Goal: Task Accomplishment & Management: Use online tool/utility

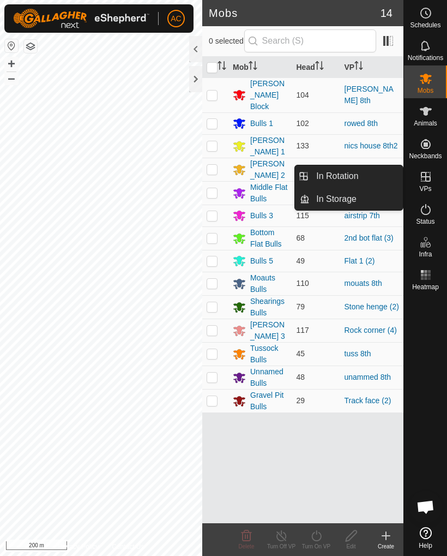
click at [371, 178] on link "In Rotation" at bounding box center [356, 176] width 93 height 22
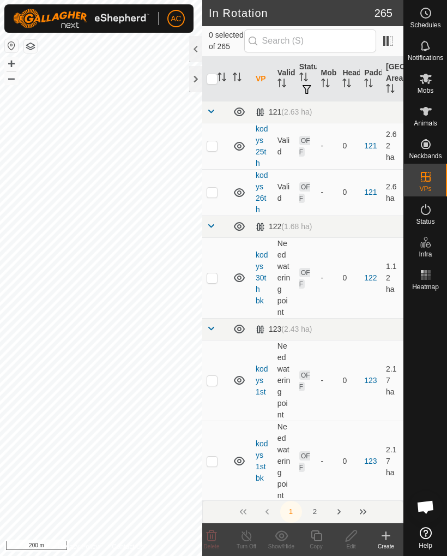
click at [387, 541] on icon at bounding box center [386, 535] width 13 height 13
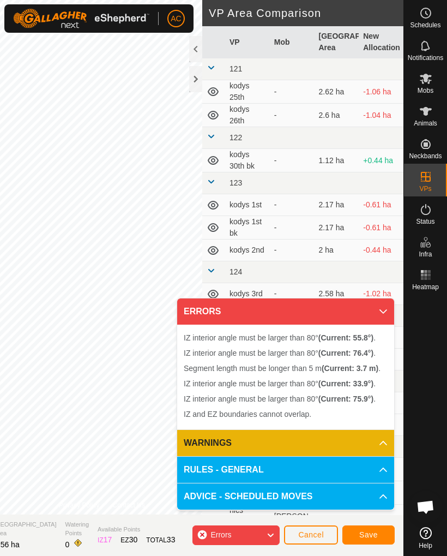
click at [319, 531] on span "Cancel" at bounding box center [311, 534] width 26 height 9
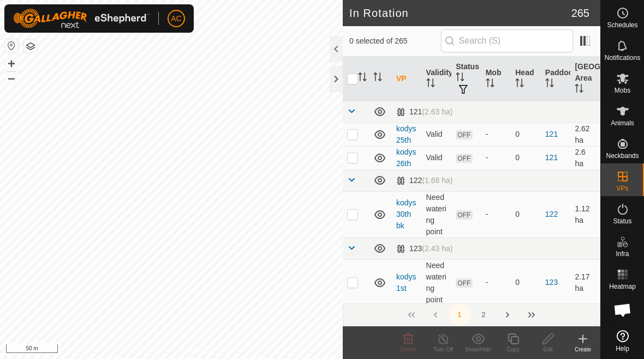
click at [447, 355] on div "Create" at bounding box center [582, 343] width 35 height 33
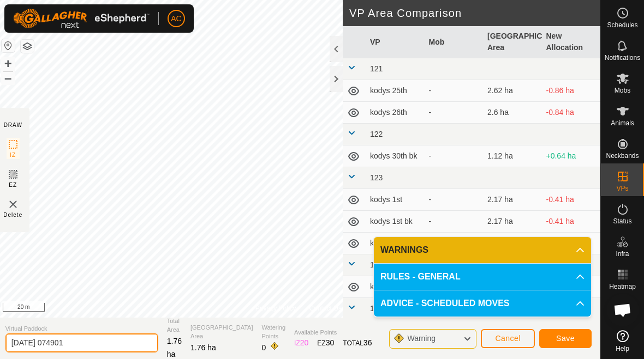
click at [96, 339] on input "[DATE] 074901" at bounding box center [81, 343] width 153 height 19
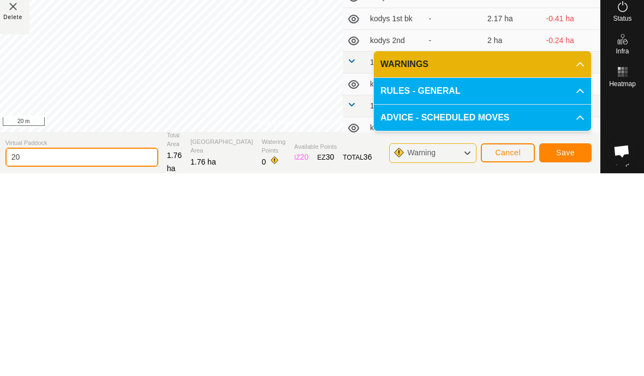
type input "2"
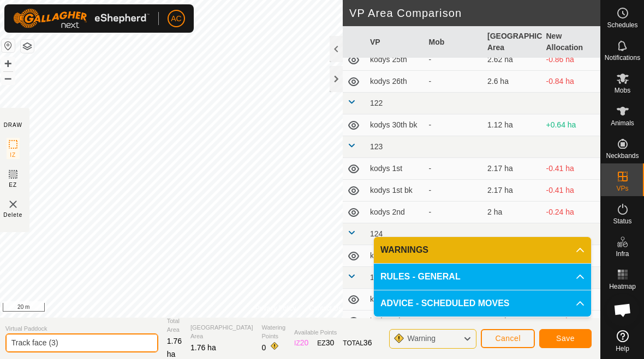
type input "Track face (3)"
click at [447, 344] on button "Save" at bounding box center [565, 338] width 52 height 19
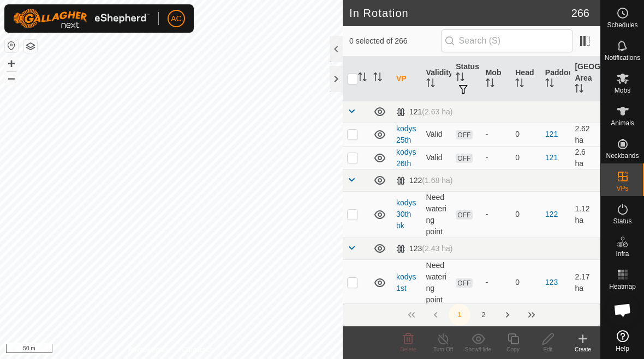
click at [447, 351] on div "Create" at bounding box center [582, 350] width 35 height 8
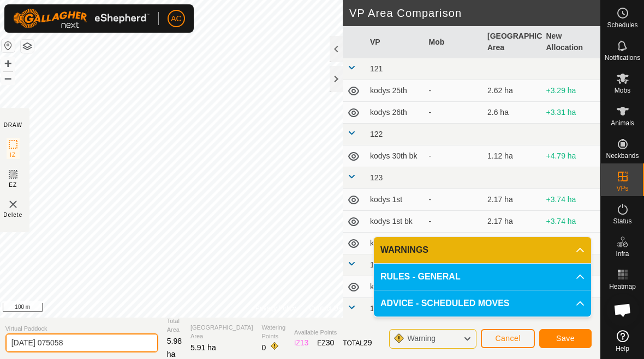
click at [107, 345] on input "[DATE] 075058" at bounding box center [81, 343] width 153 height 19
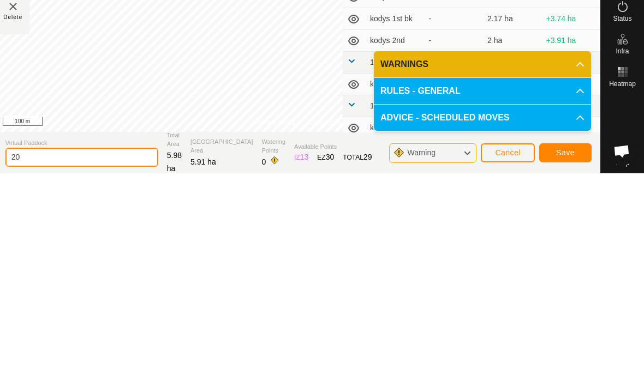
type input "2"
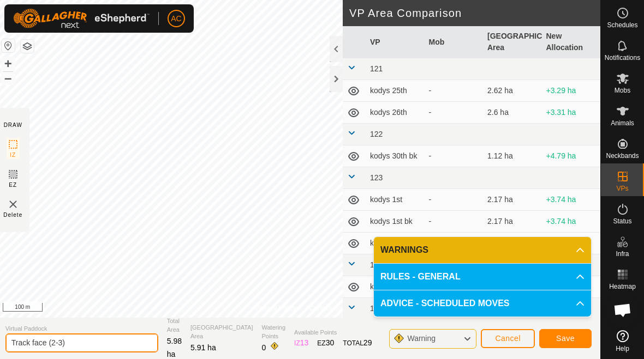
type input "Track face (2-3)"
click at [447, 339] on button "Save" at bounding box center [565, 338] width 52 height 19
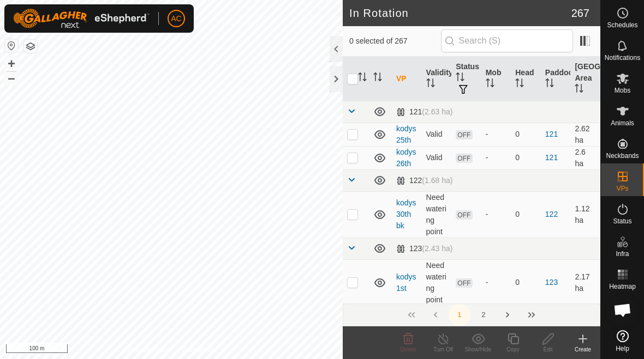
click at [447, 347] on div "Create" at bounding box center [582, 350] width 35 height 8
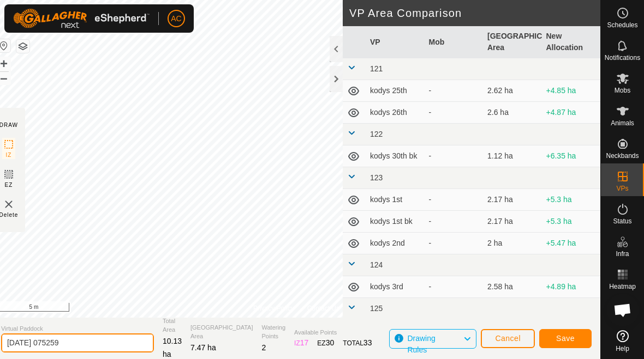
click at [107, 337] on input "[DATE] 075259" at bounding box center [77, 343] width 153 height 19
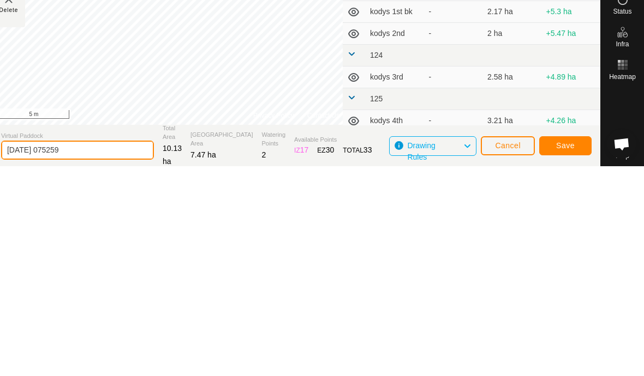
click at [92, 351] on input "[DATE] 075259" at bounding box center [77, 360] width 153 height 19
type input "2"
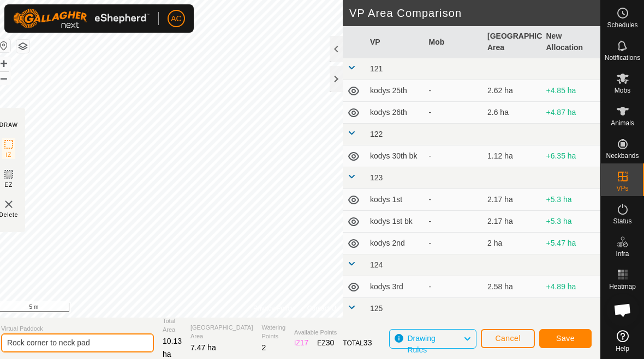
type input "Rock corner to neck pad"
click at [447, 339] on button "Save" at bounding box center [565, 338] width 52 height 19
